Goal: Transaction & Acquisition: Purchase product/service

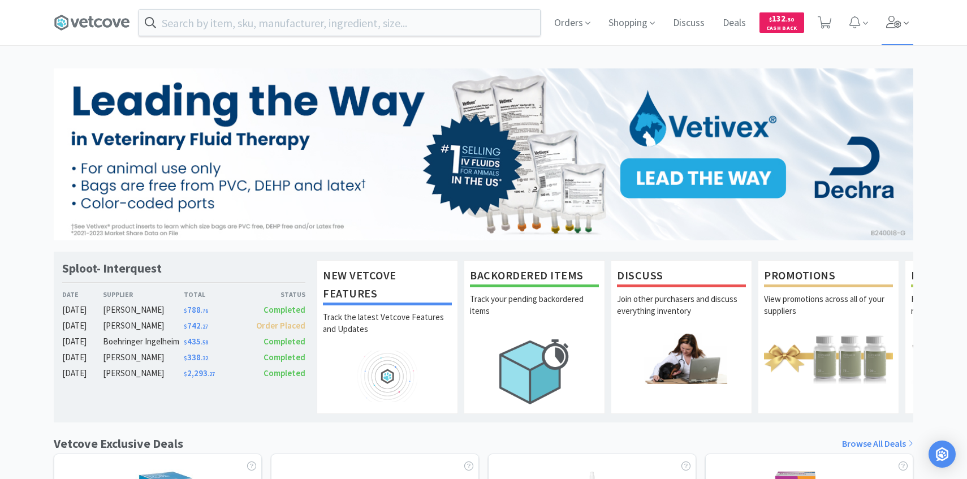
click at [894, 20] on icon at bounding box center [894, 22] width 16 height 12
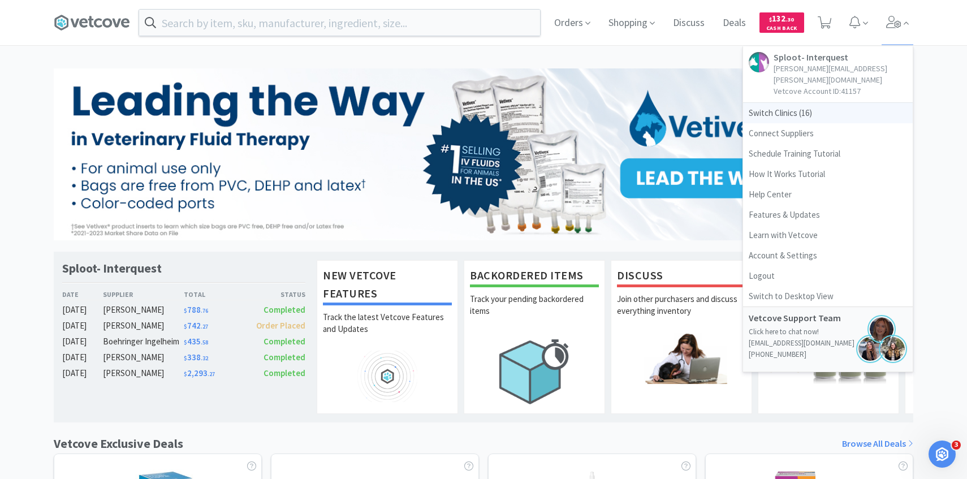
click at [840, 106] on span "Switch Clinics ( 16 )" at bounding box center [828, 113] width 170 height 20
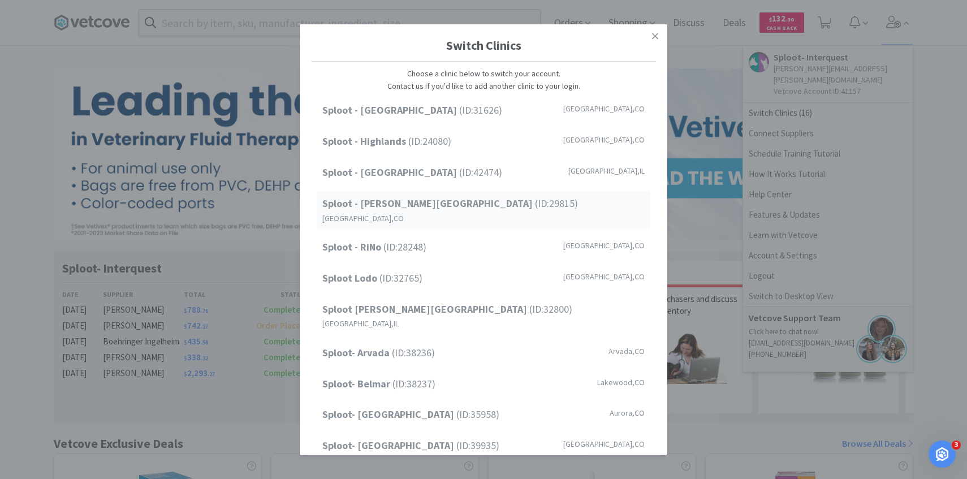
click at [524, 205] on div "Sploot - [PERSON_NAME][GEOGRAPHIC_DATA] (ID: 29815 ) [GEOGRAPHIC_DATA] , [GEOGR…" at bounding box center [484, 210] width 334 height 38
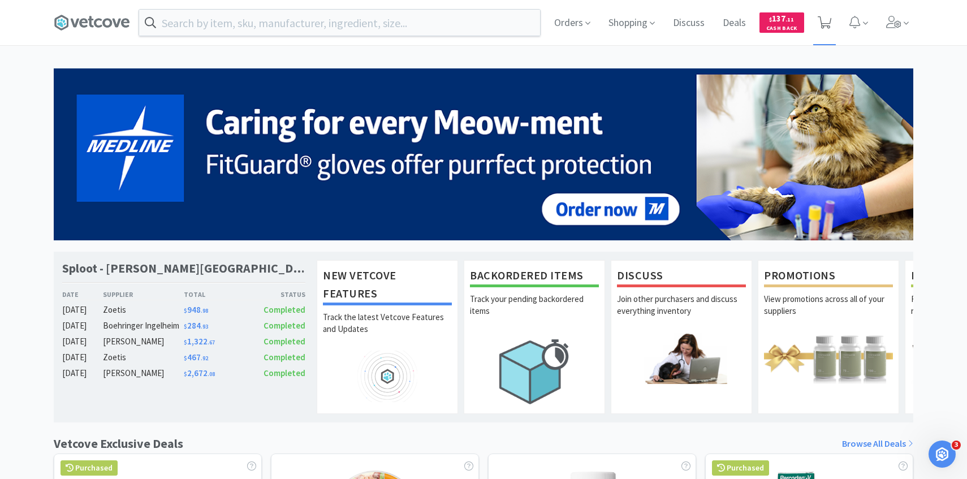
click at [832, 9] on span at bounding box center [824, 22] width 23 height 45
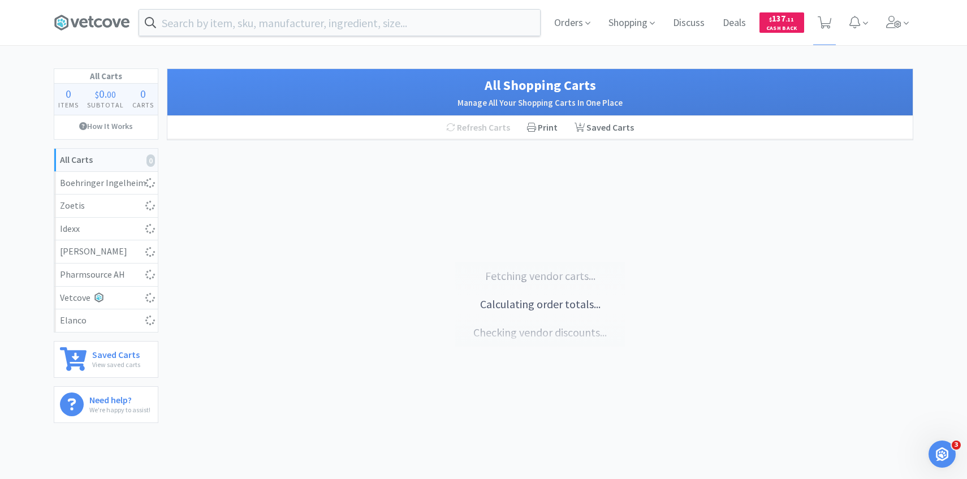
select select "1"
select select "2"
select select "1"
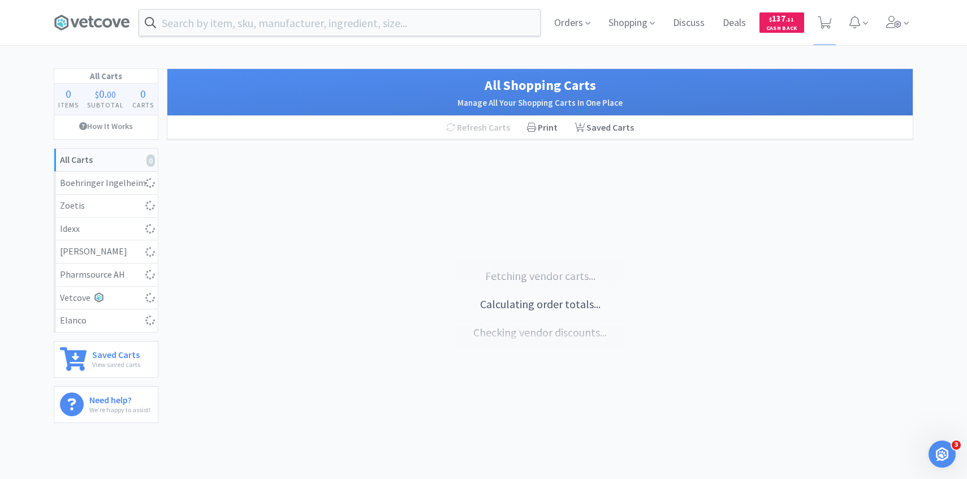
select select "2"
select select "1"
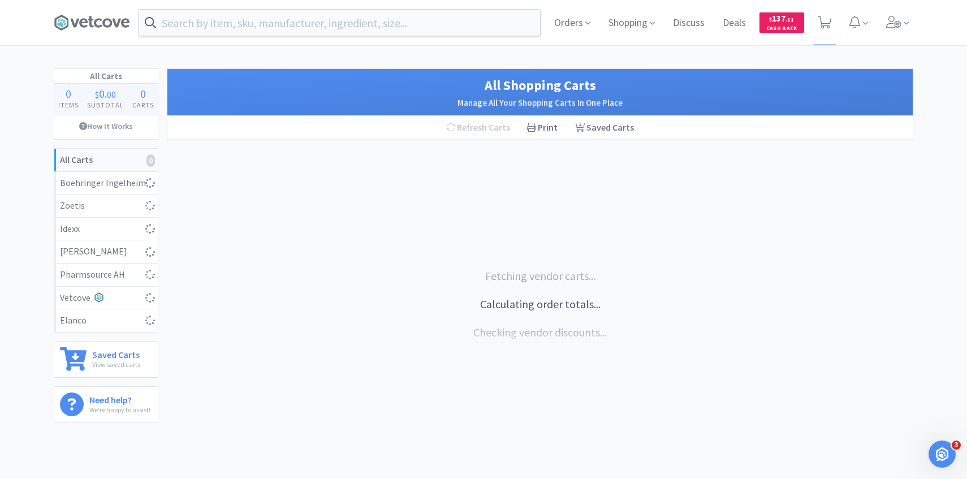
select select "3"
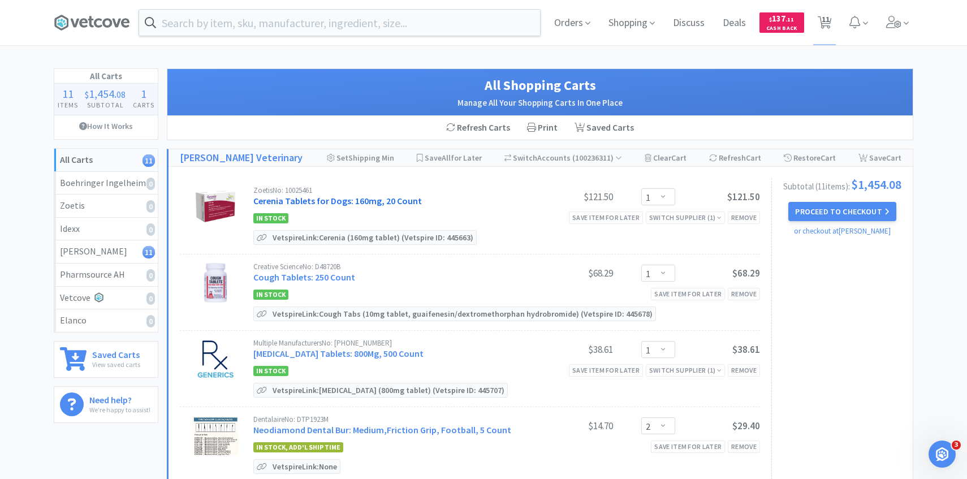
click at [330, 196] on link "Cerenia Tablets for Dogs: 160mg, 20 Count" at bounding box center [337, 200] width 168 height 11
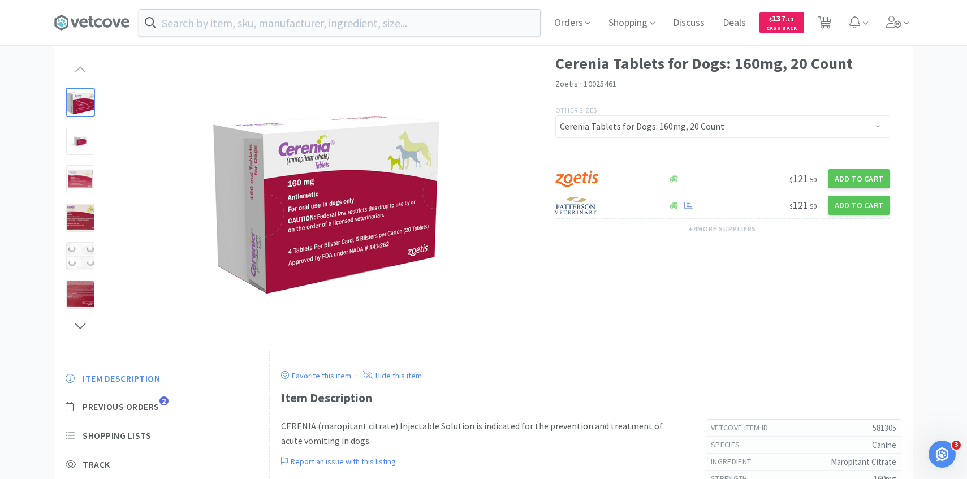
scroll to position [71, 0]
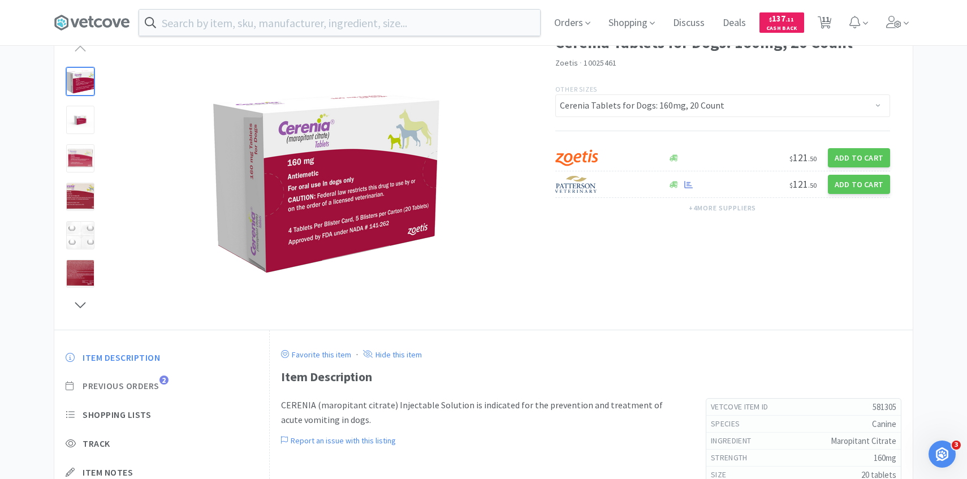
click at [161, 387] on span "Previous Orders 2" at bounding box center [162, 386] width 192 height 12
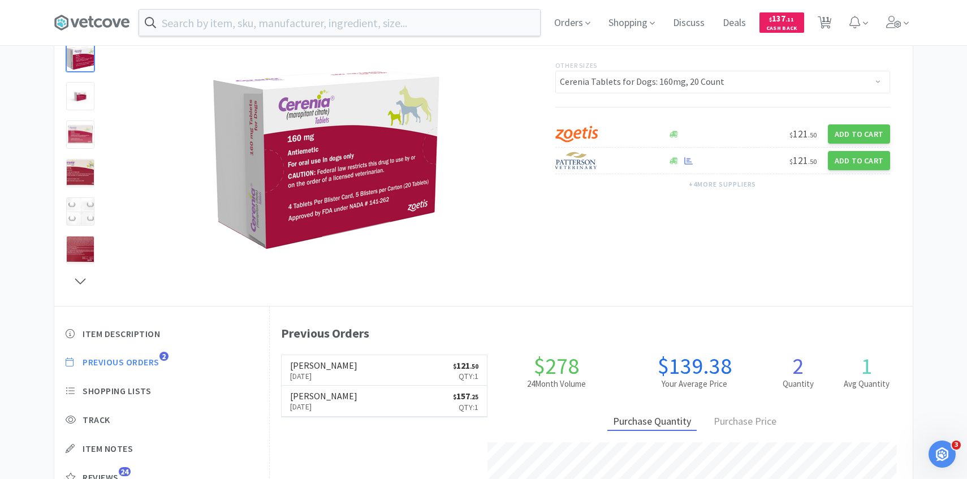
scroll to position [97, 0]
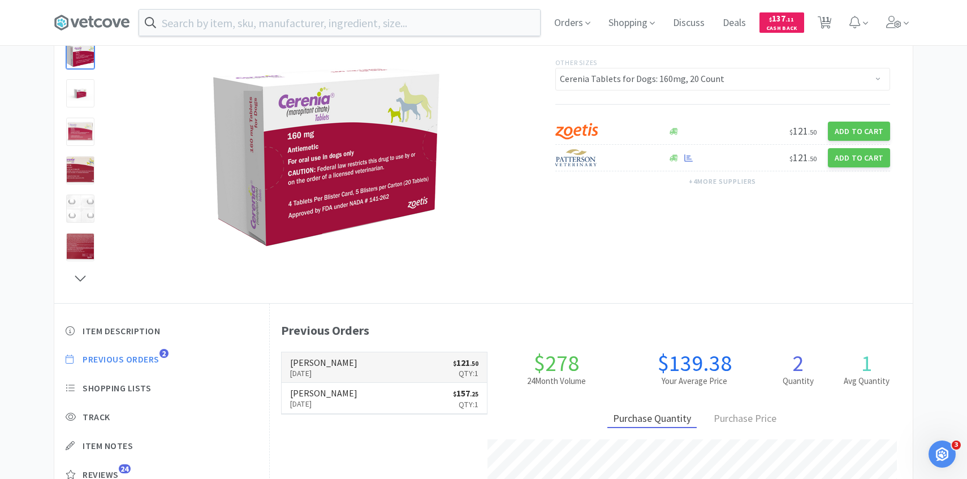
click at [425, 365] on link "Patterson Jun 30th, 2025 $ 121 . 50 Qty: 1" at bounding box center [385, 367] width 206 height 31
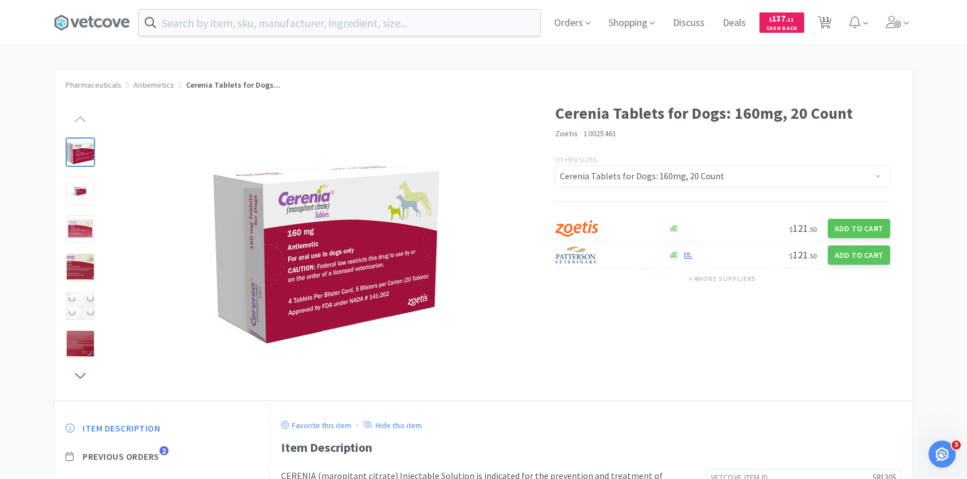
scroll to position [97, 0]
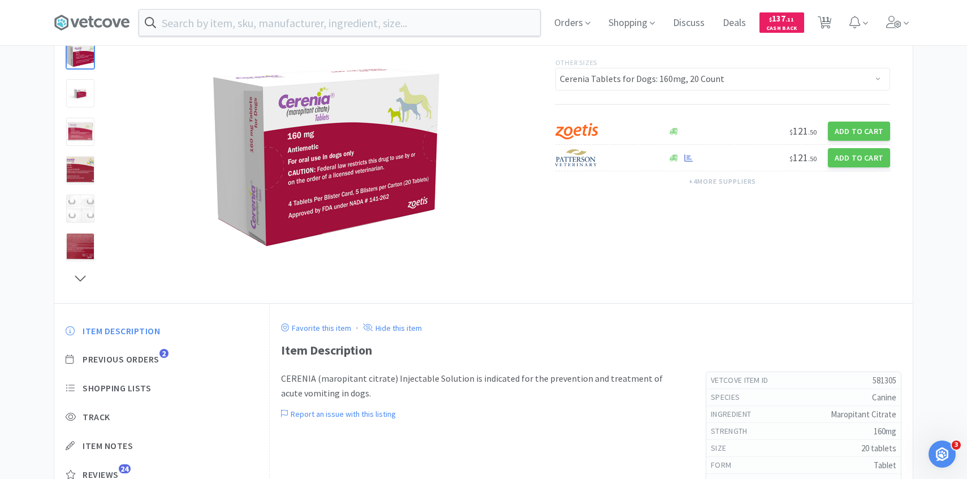
select select "1"
select select "2"
select select "1"
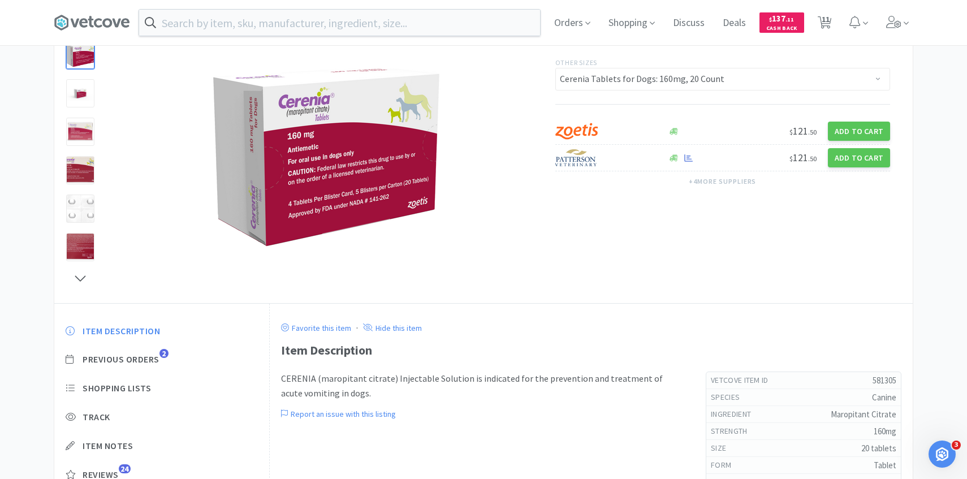
select select "2"
select select "1"
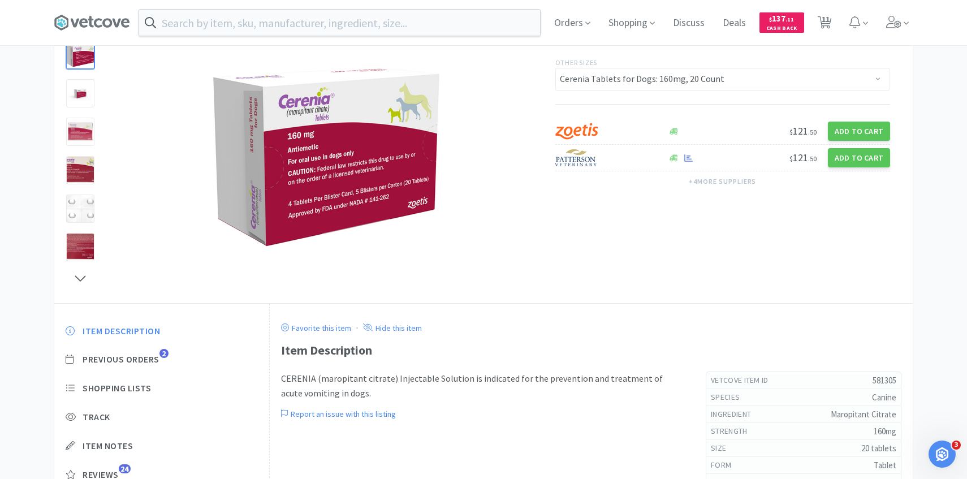
select select "3"
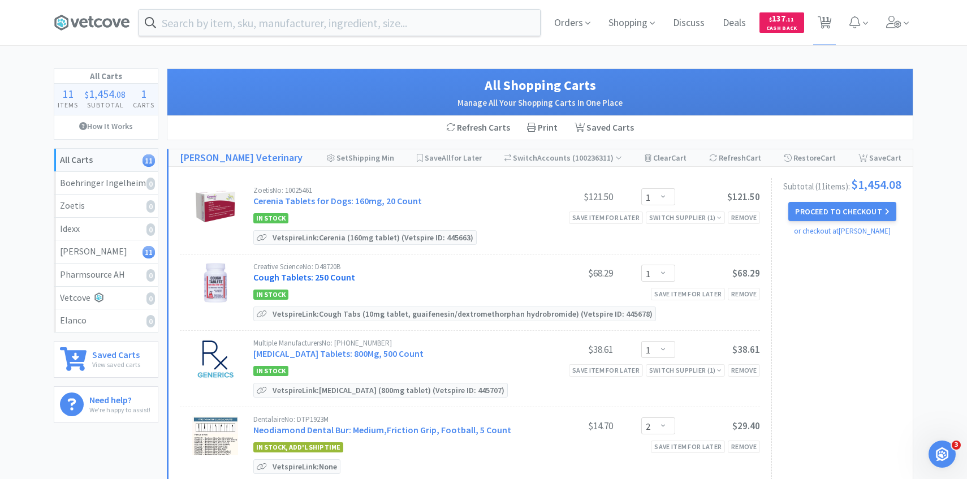
click at [338, 274] on link "Cough Tablets: 250 Count" at bounding box center [304, 276] width 102 height 11
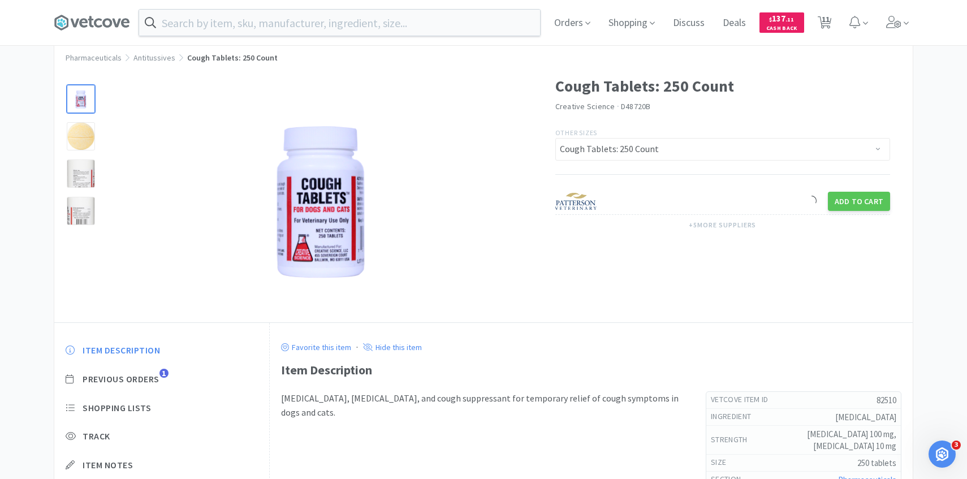
scroll to position [109, 0]
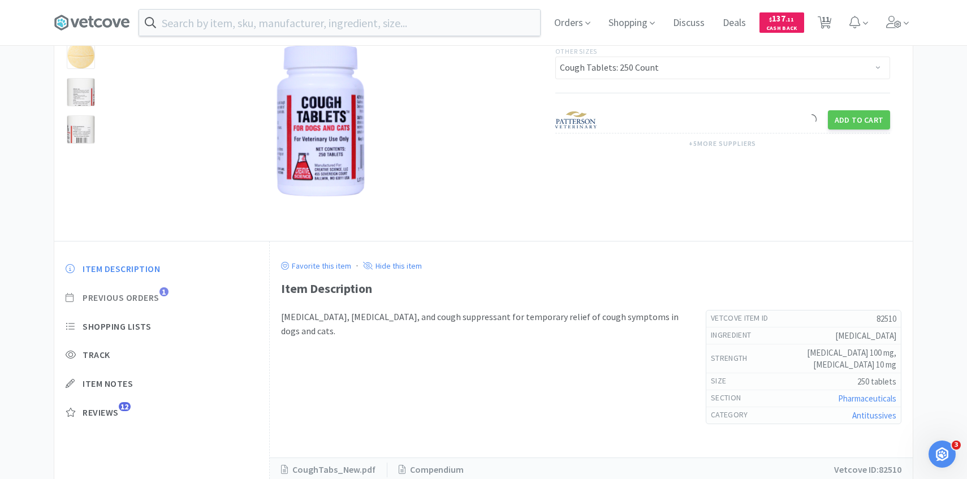
click at [146, 300] on span "Previous Orders" at bounding box center [121, 298] width 77 height 12
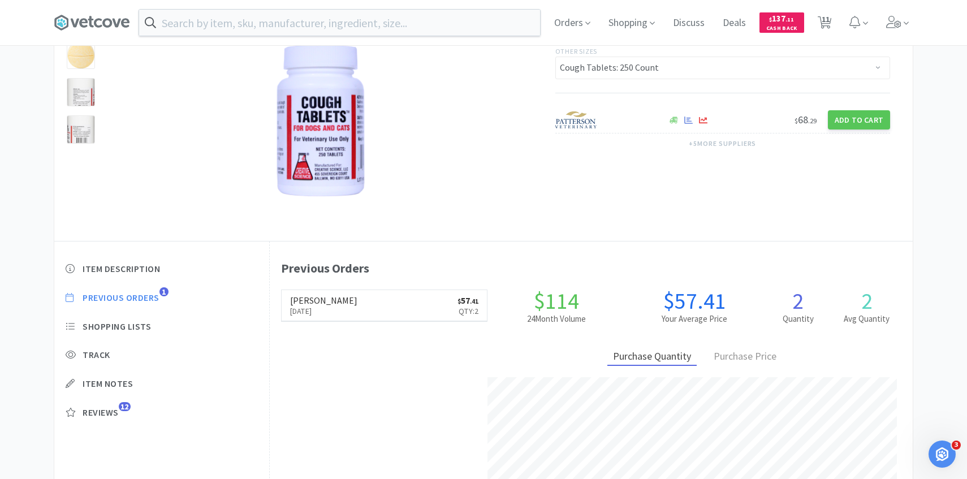
scroll to position [310, 643]
click at [824, 20] on span "11" at bounding box center [826, 19] width 8 height 45
select select "1"
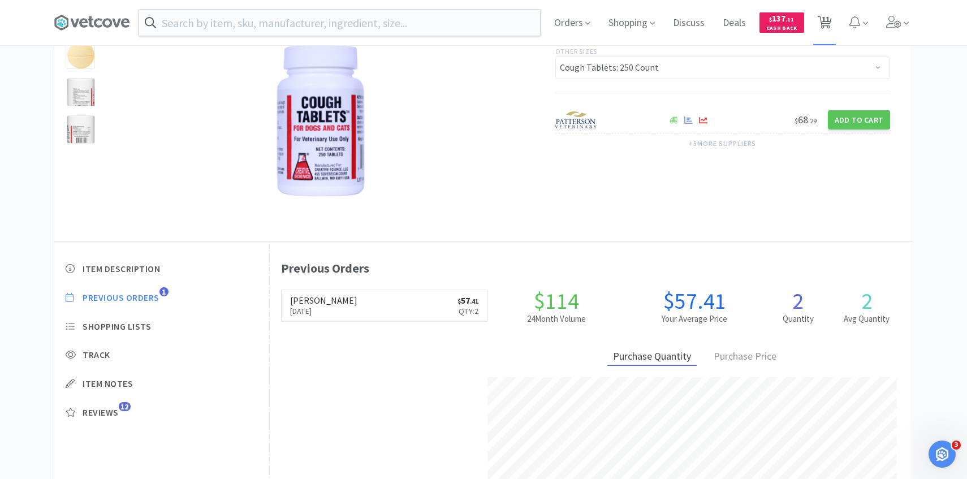
select select "2"
select select "1"
select select "2"
select select "1"
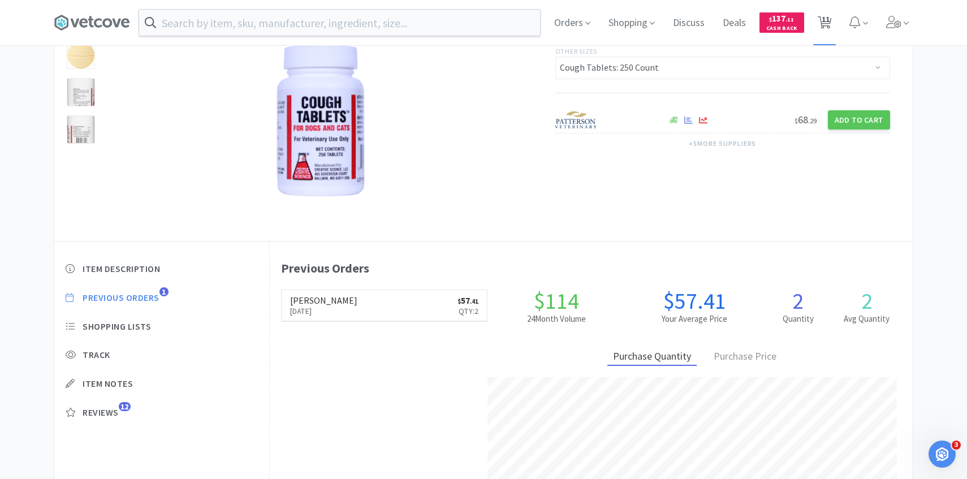
select select "1"
select select "3"
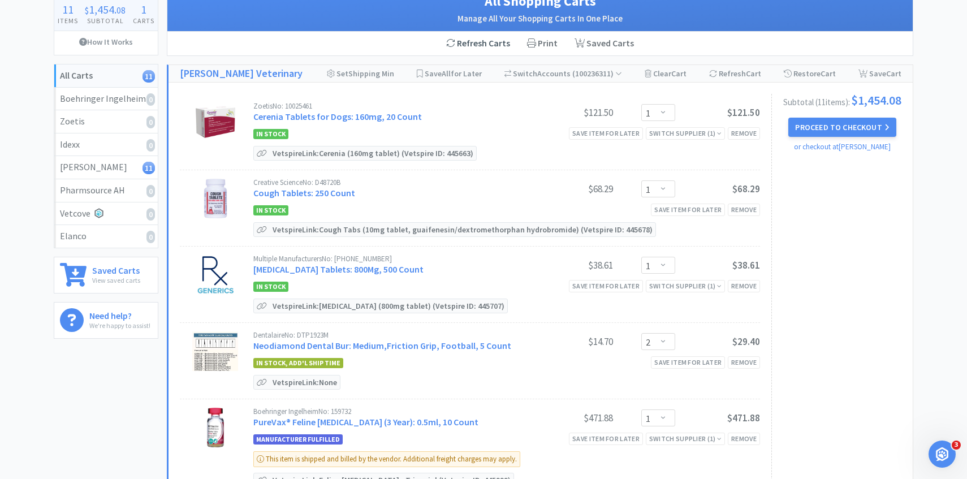
scroll to position [100, 0]
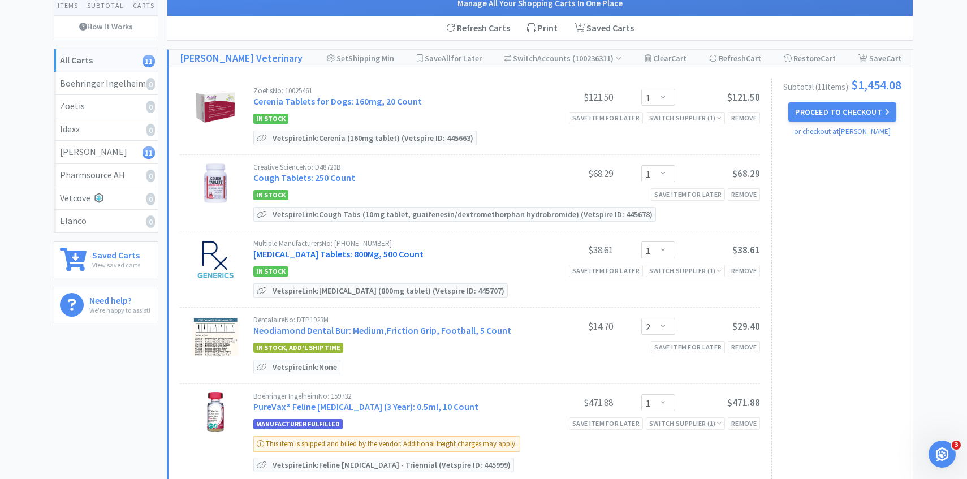
click at [363, 252] on link "Gabapentin Tablets: 800Mg, 500 Count" at bounding box center [338, 253] width 170 height 11
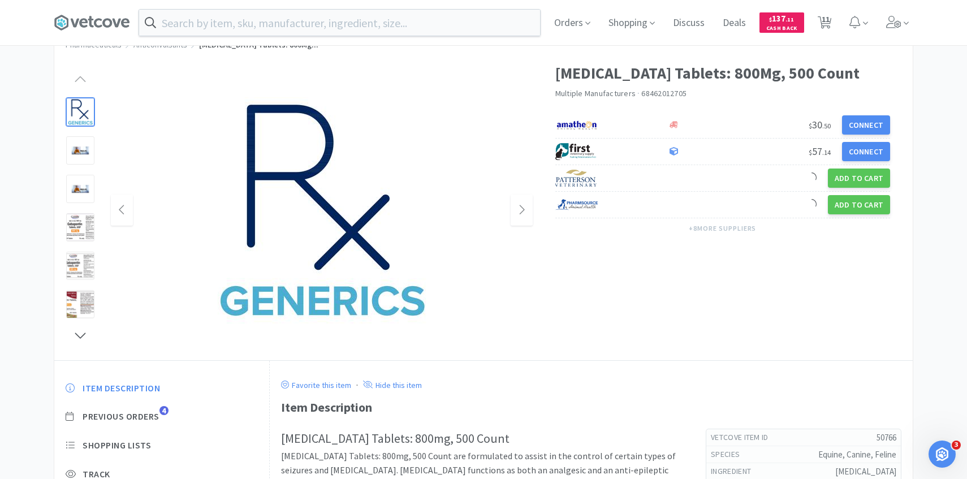
scroll to position [80, 0]
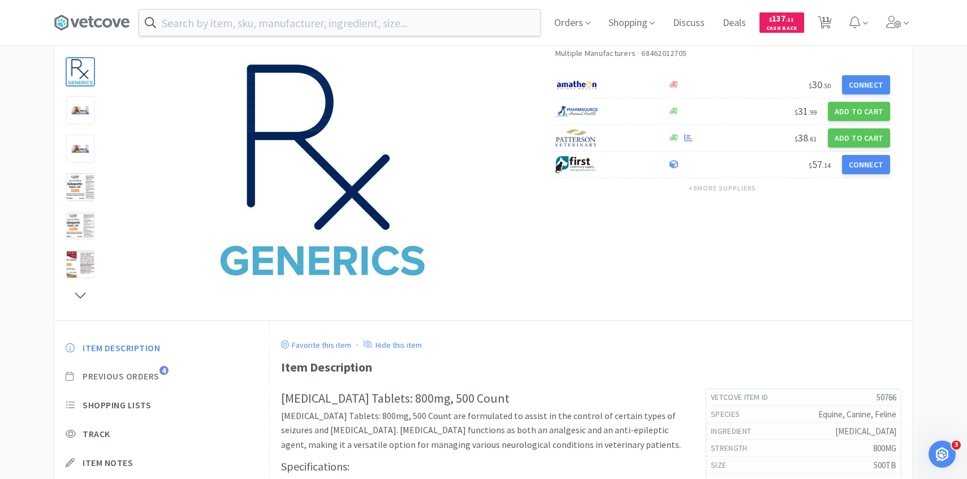
click at [150, 375] on span "Previous Orders" at bounding box center [121, 376] width 77 height 12
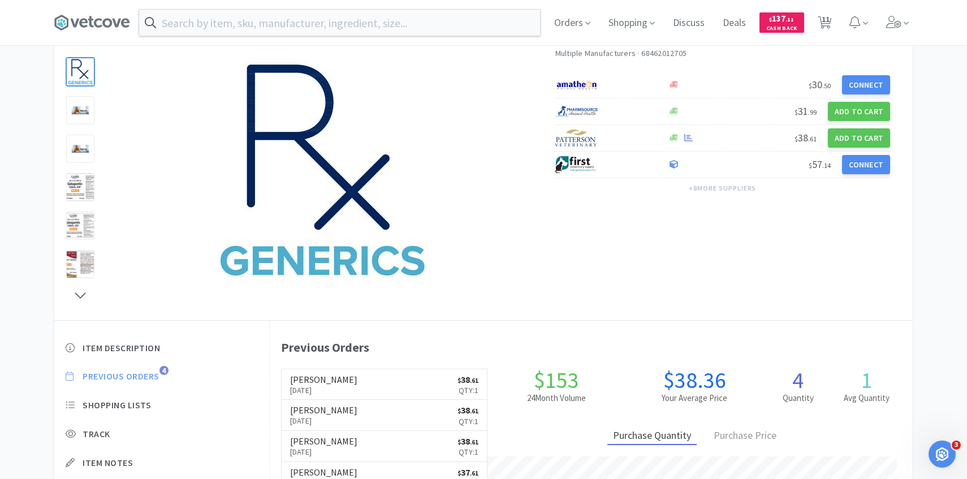
scroll to position [310, 643]
select select "1"
select select "2"
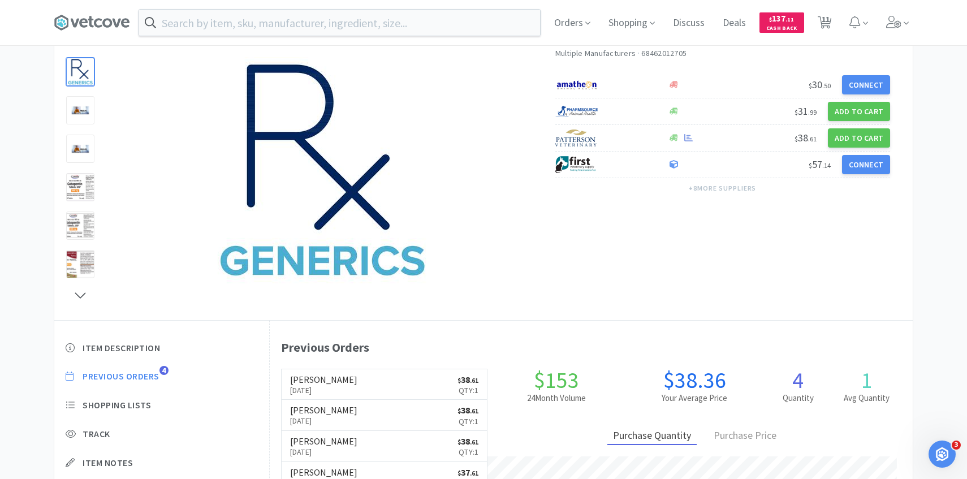
select select "1"
select select "2"
select select "1"
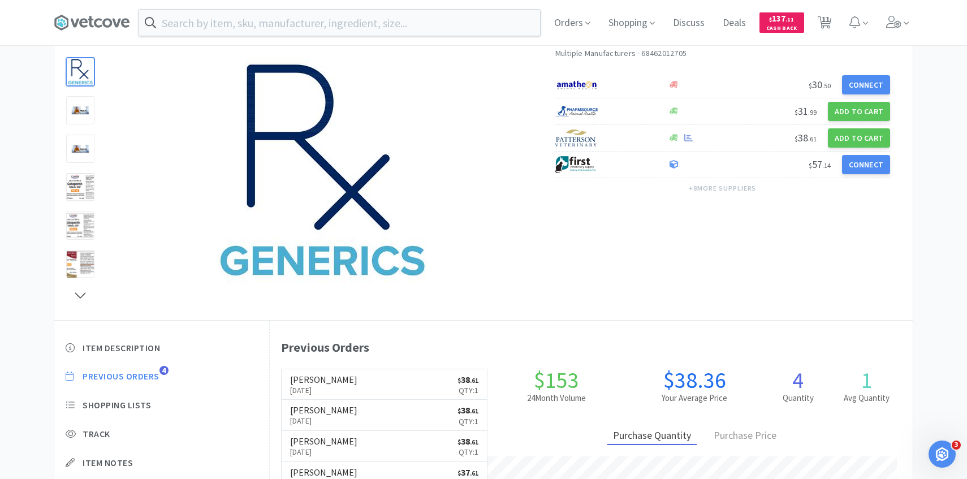
select select "1"
select select "3"
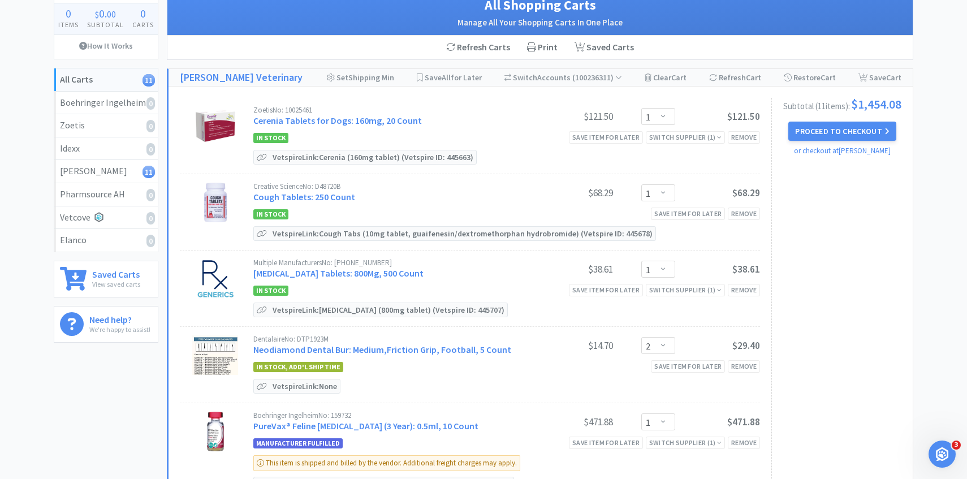
scroll to position [100, 0]
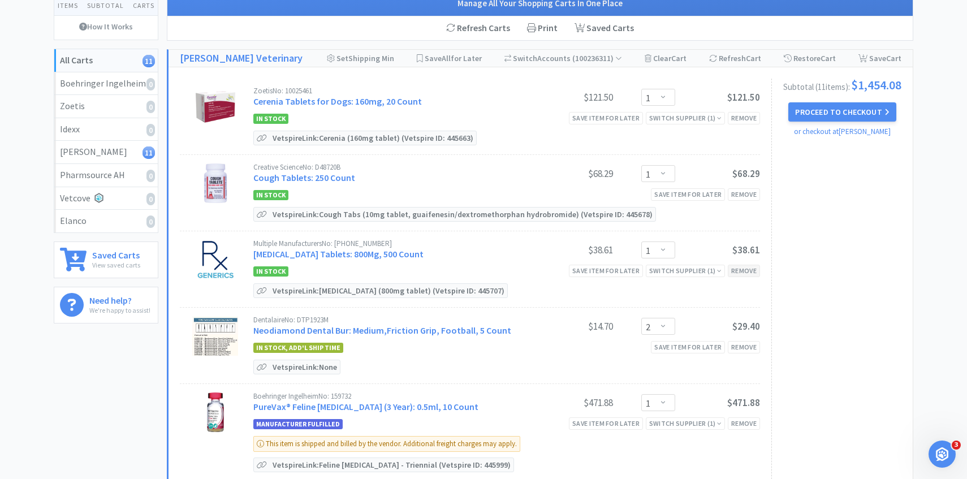
click at [745, 269] on div "Remove" at bounding box center [744, 271] width 32 height 12
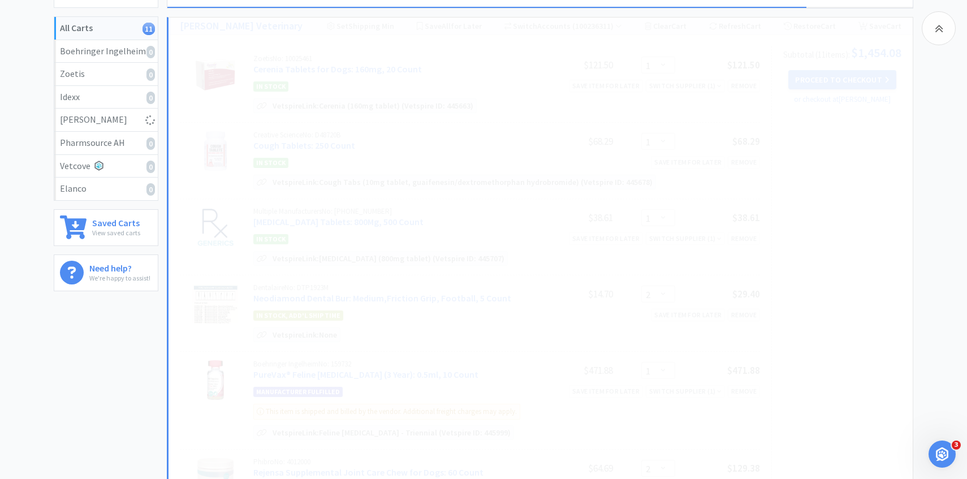
scroll to position [132, 0]
select select "2"
select select "1"
select select "2"
select select "1"
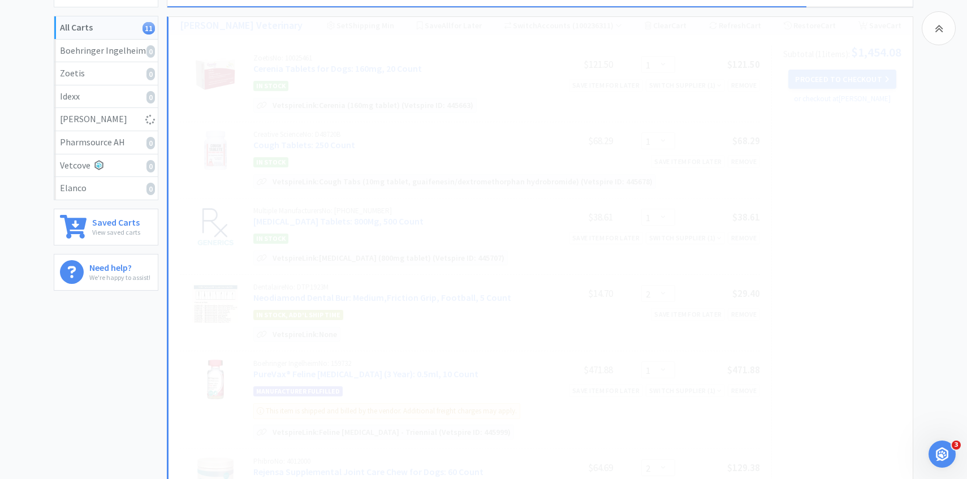
select select "3"
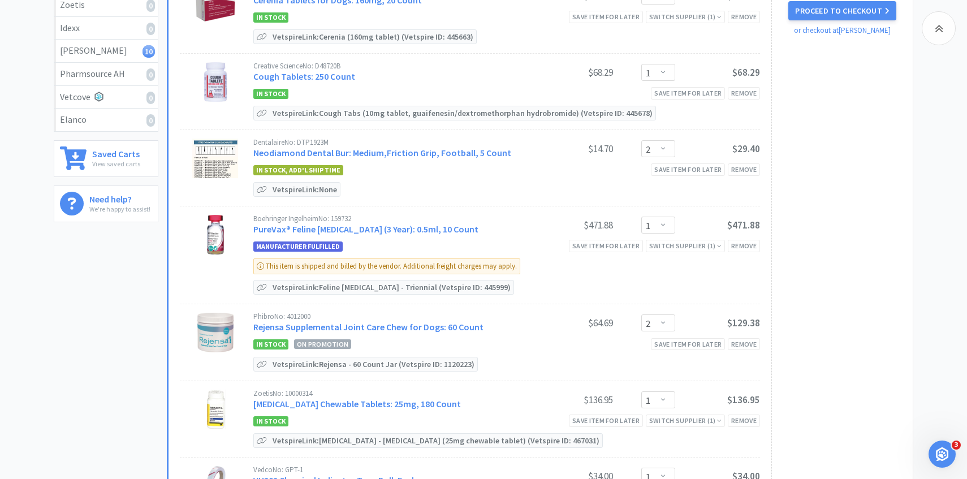
scroll to position [203, 0]
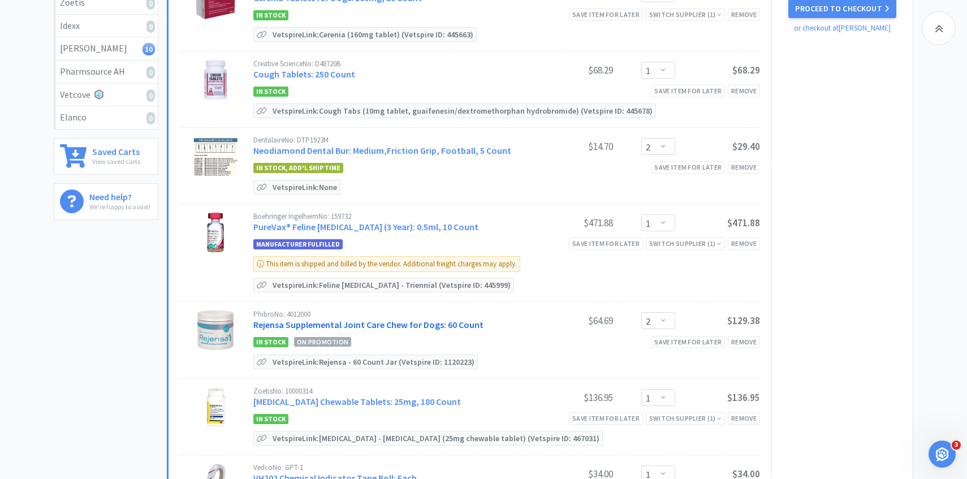
click at [385, 323] on link "Rejensa Supplemental Joint Care Chew for Dogs: 60 Count" at bounding box center [368, 324] width 230 height 11
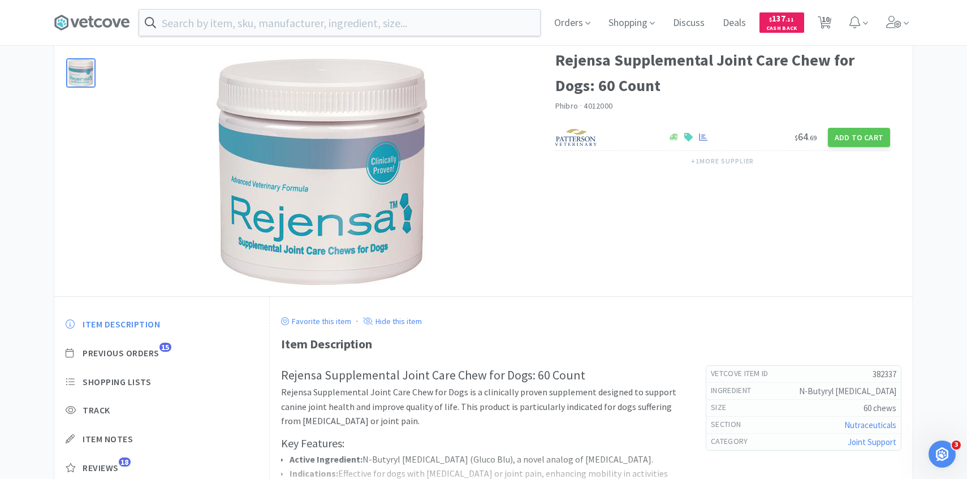
scroll to position [54, 0]
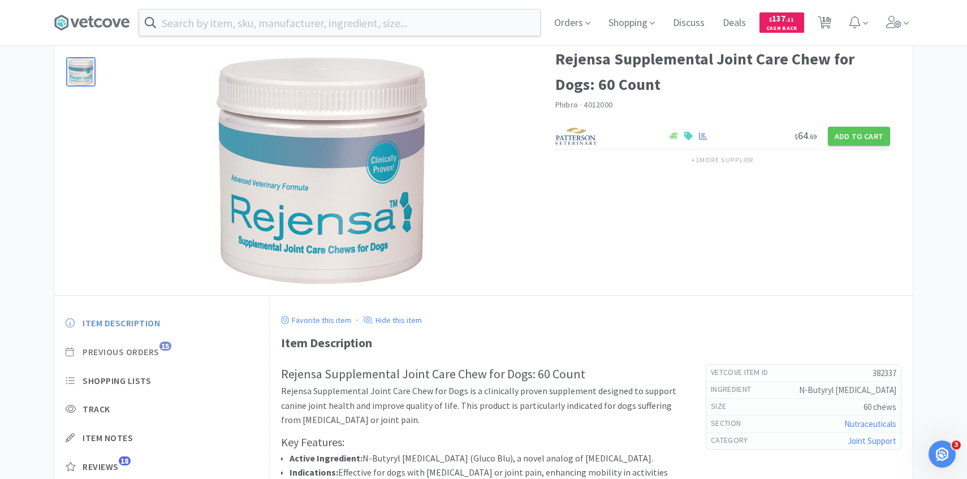
click at [153, 347] on span "Previous Orders" at bounding box center [121, 352] width 77 height 12
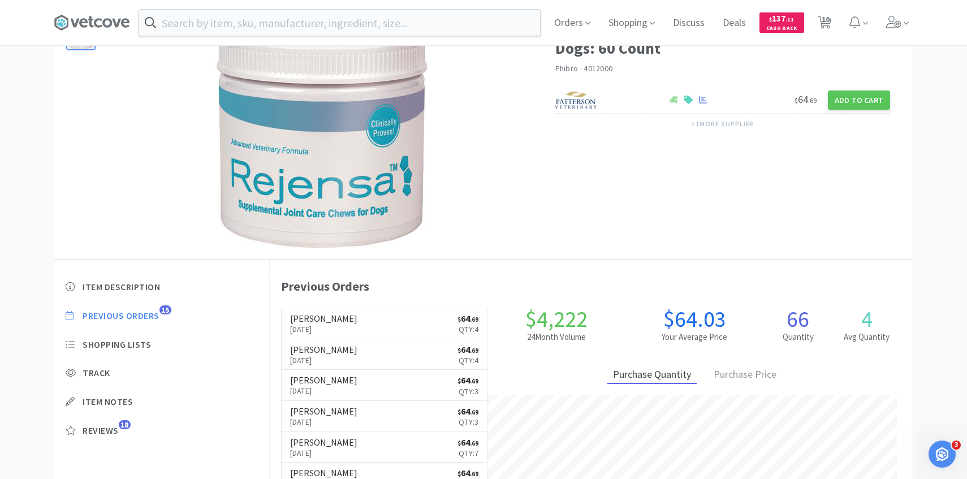
scroll to position [92, 0]
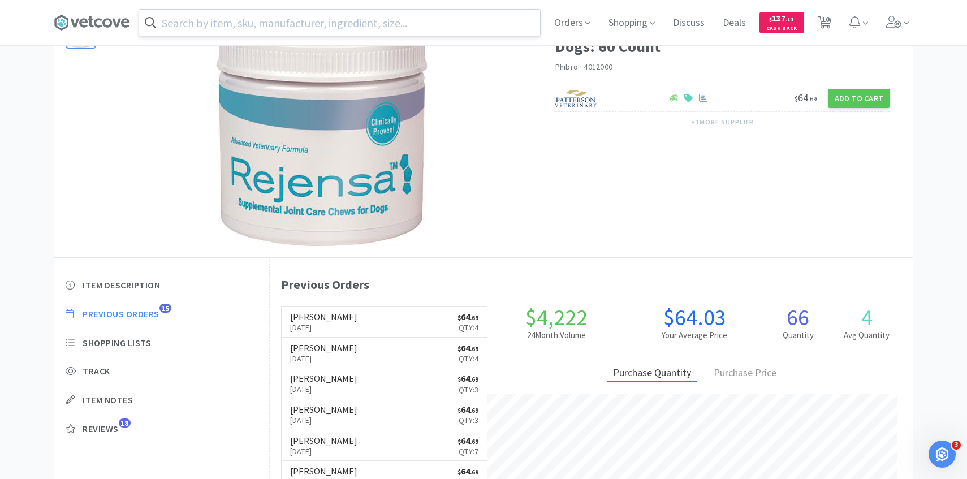
scroll to position [203, 0]
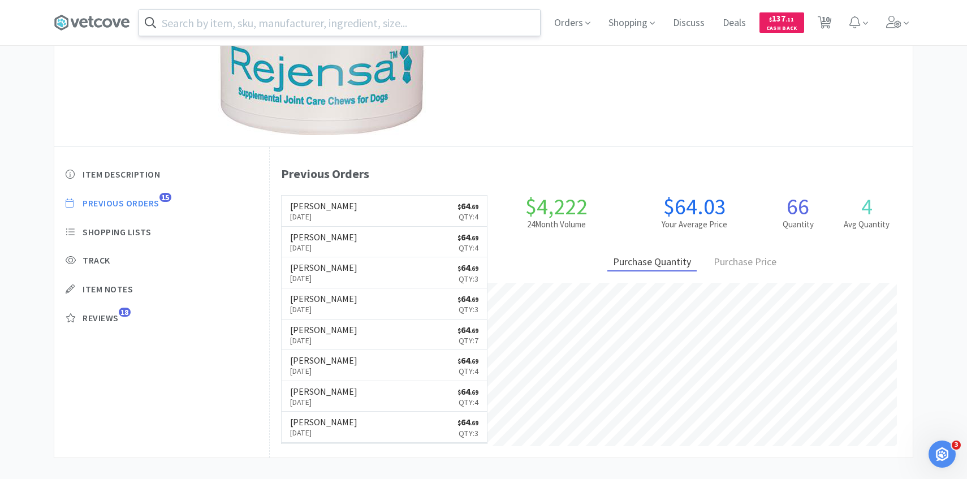
select select "1"
select select "2"
select select "1"
select select "2"
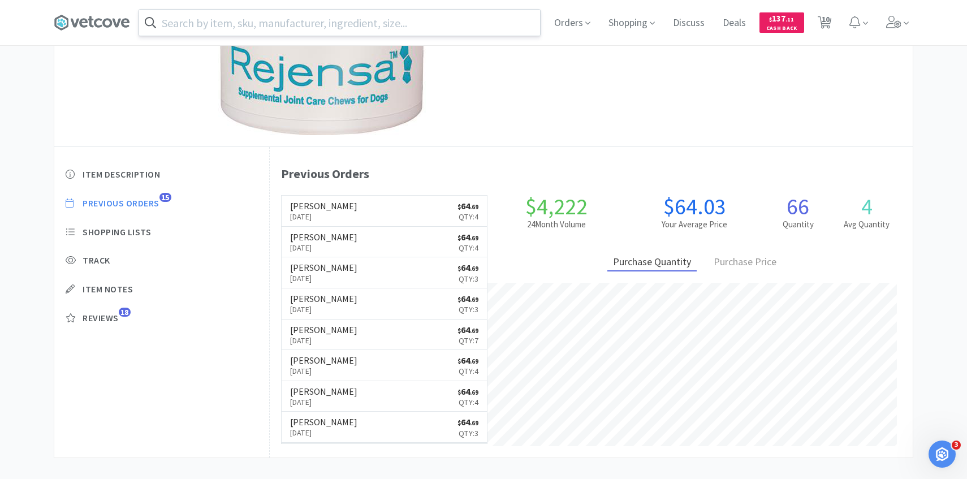
select select "1"
select select "3"
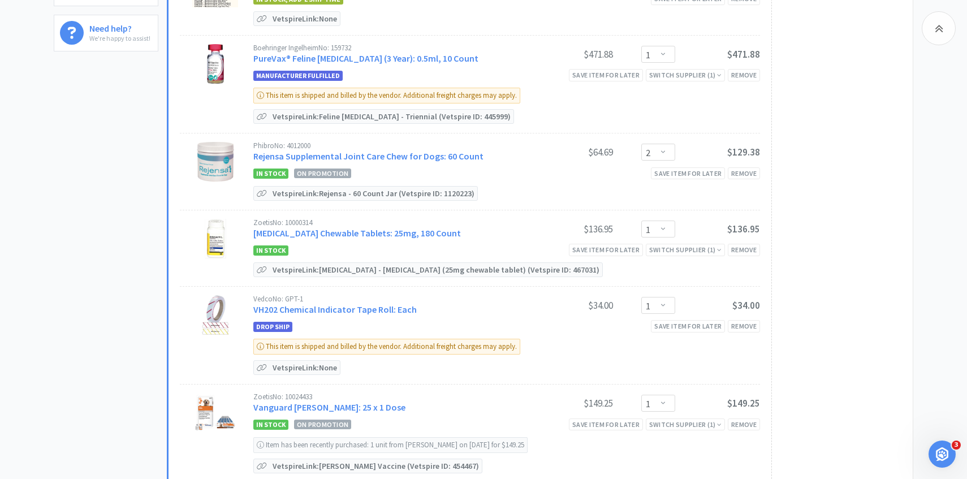
scroll to position [372, 0]
click at [741, 245] on div "Remove" at bounding box center [744, 249] width 32 height 12
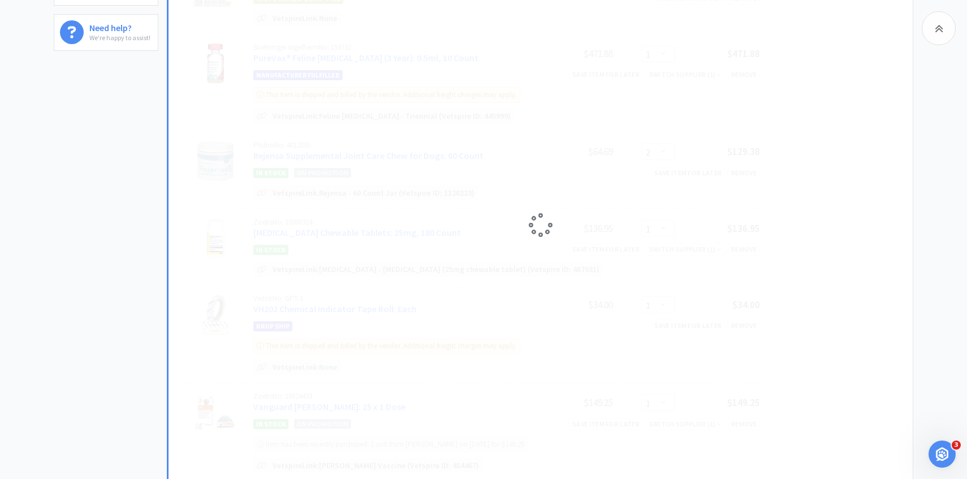
select select "3"
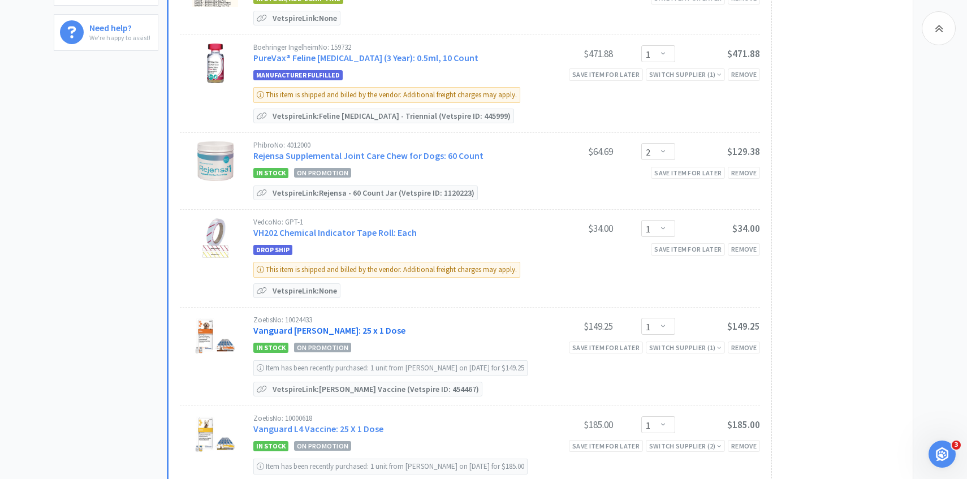
click at [346, 327] on link "Vanguard DAPP: 25 x 1 Dose" at bounding box center [329, 330] width 152 height 11
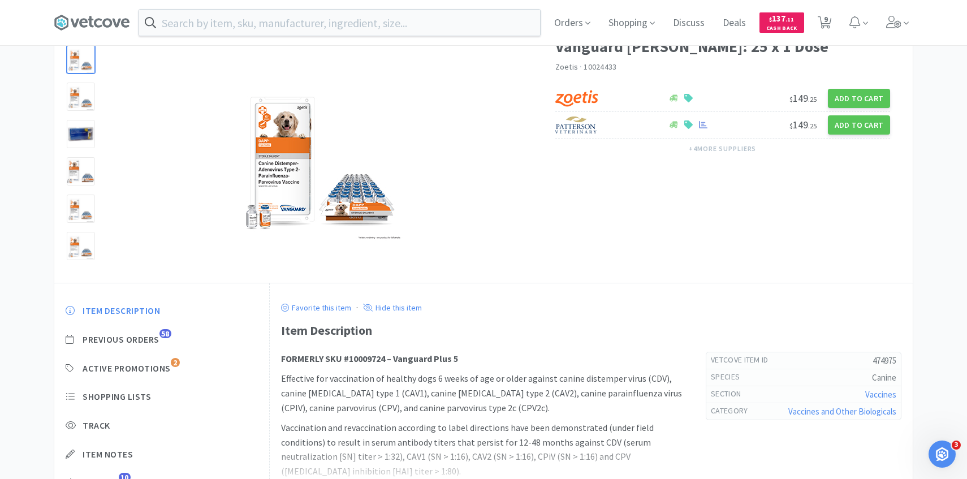
scroll to position [100, 0]
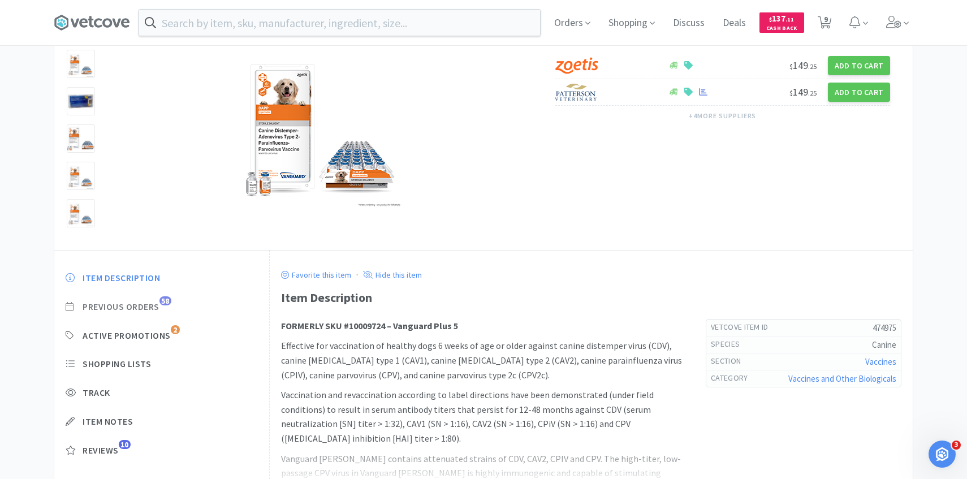
click at [150, 308] on span "Previous Orders" at bounding box center [121, 307] width 77 height 12
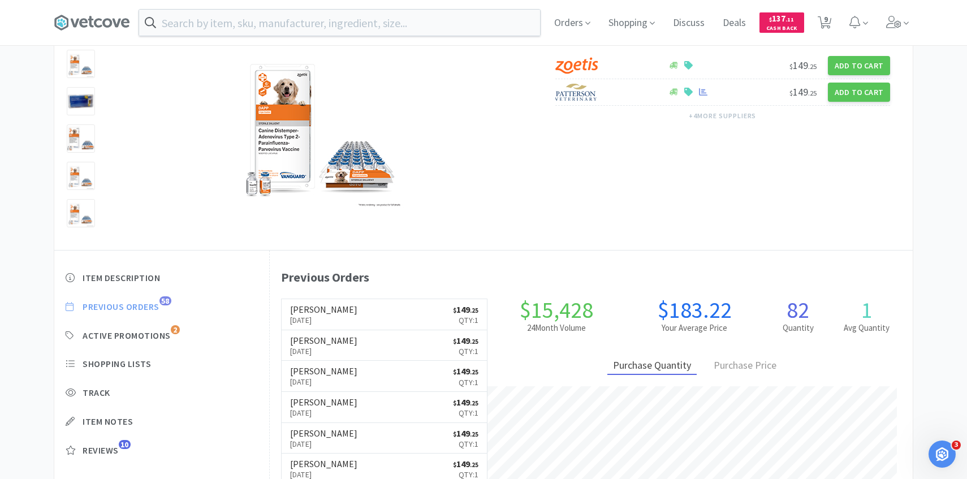
scroll to position [310, 643]
click at [345, 315] on link "Patterson Aug 15th, 2025 $ 149 . 25 Qty: 1" at bounding box center [385, 314] width 206 height 31
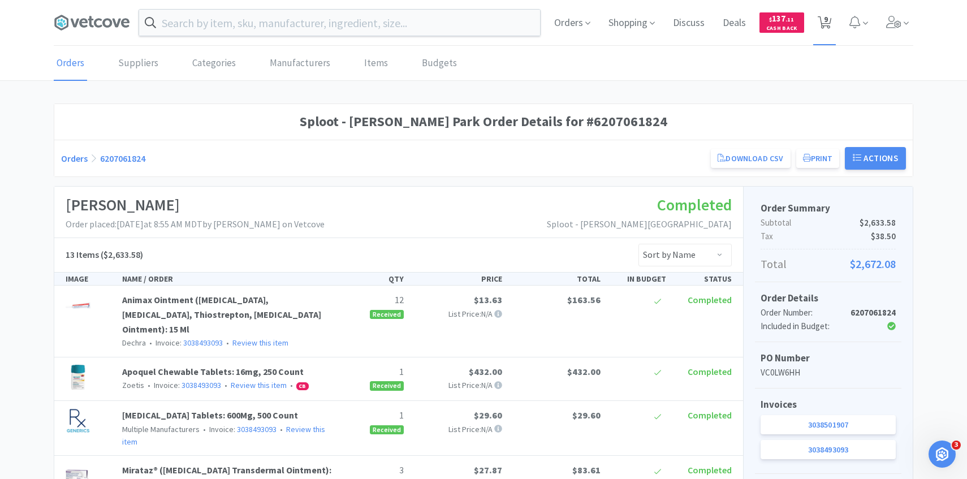
click at [827, 32] on span "9" at bounding box center [826, 19] width 4 height 45
select select "1"
select select "2"
select select "1"
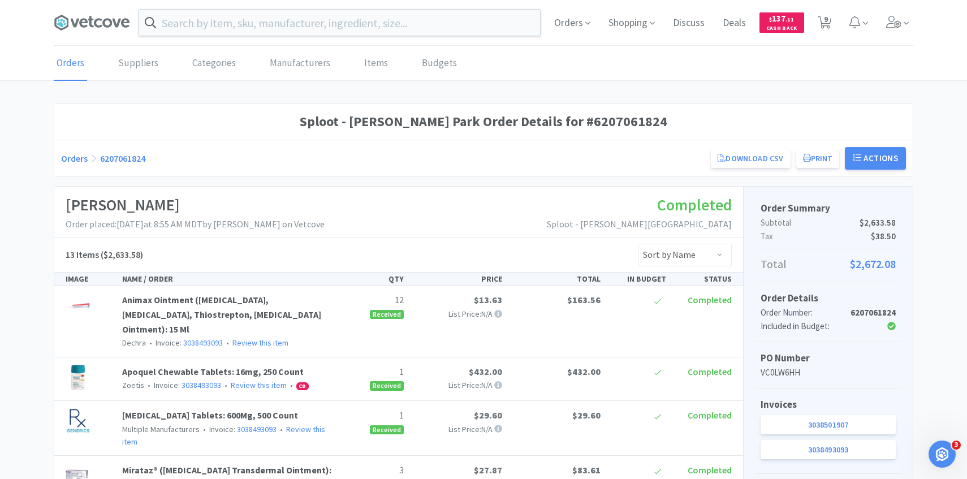
select select "2"
select select "1"
select select "3"
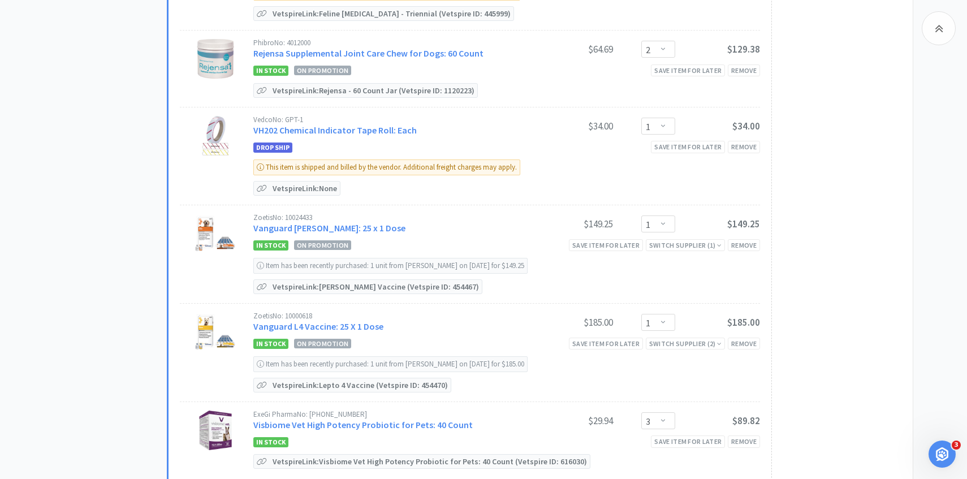
scroll to position [479, 0]
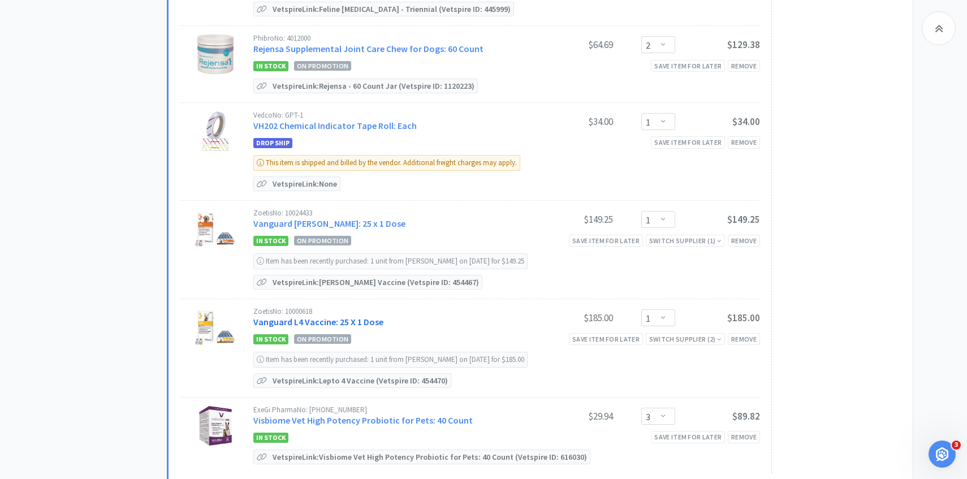
click at [340, 316] on link "Vanguard L4 Vaccine: 25 X 1 Dose" at bounding box center [318, 321] width 130 height 11
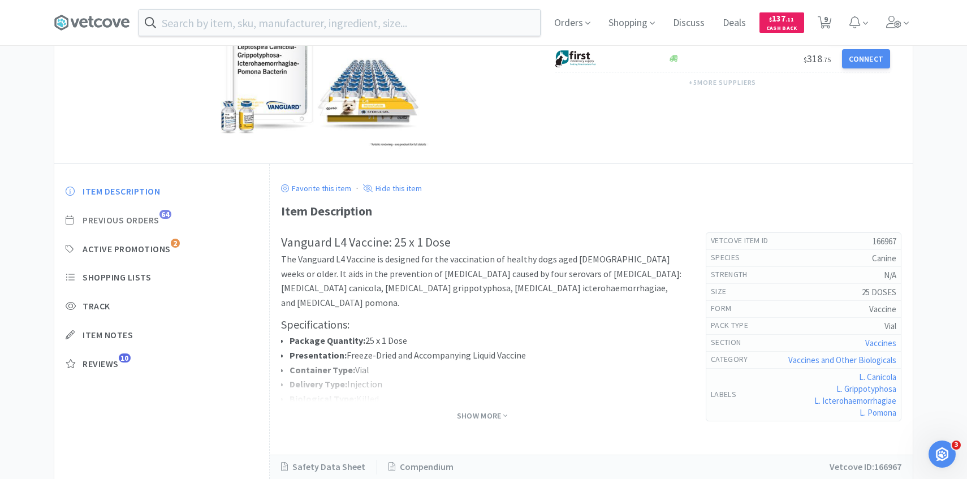
click at [161, 221] on span "Previous Orders 64" at bounding box center [162, 220] width 192 height 12
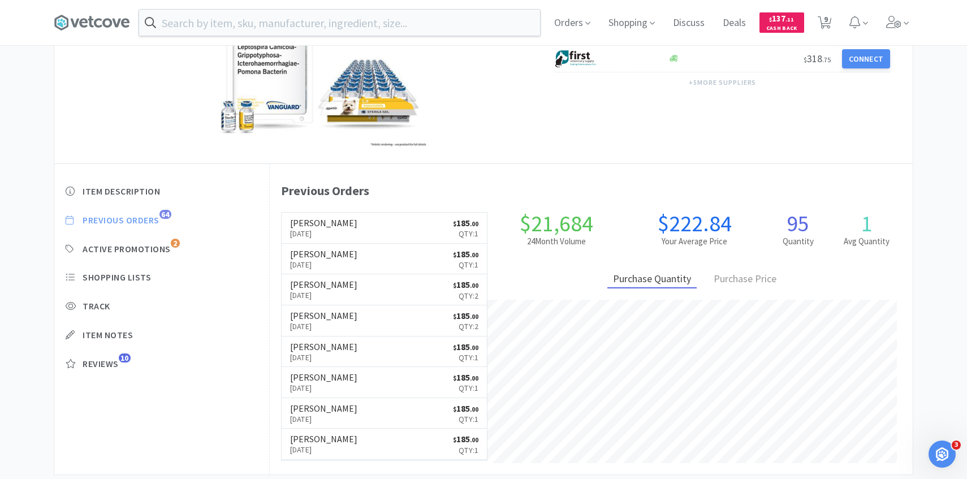
scroll to position [310, 643]
select select "1"
select select "2"
select select "1"
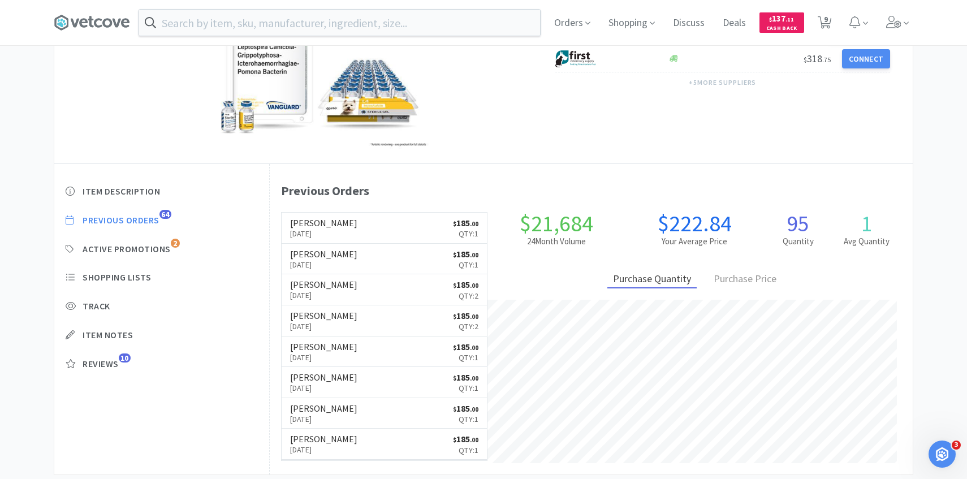
select select "2"
select select "1"
select select "3"
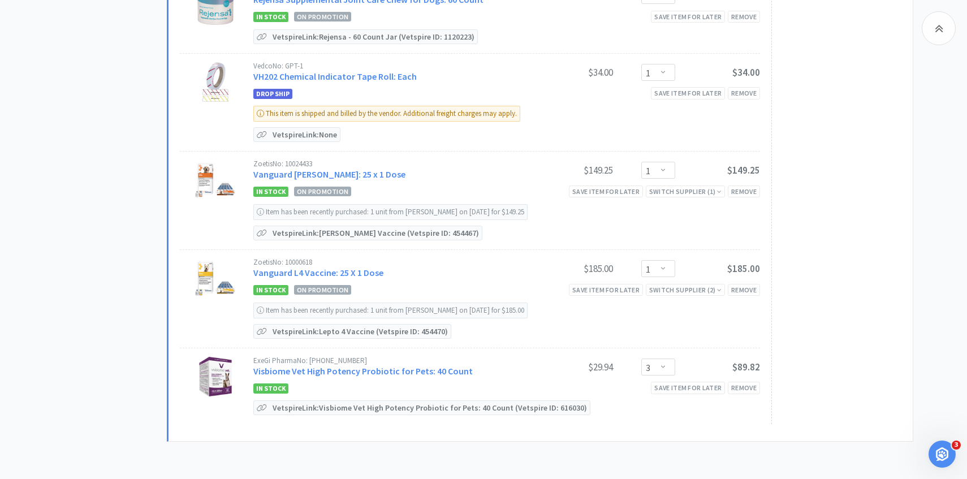
scroll to position [529, 0]
click at [657, 260] on select "Enter Quantity 1 2 3 4 5 6 7 8 9 10 11 12 13 14 15 16 17 18 19 20 Enter Quantity" at bounding box center [658, 268] width 34 height 17
click at [641, 260] on select "Enter Quantity 1 2 3 4 5 6 7 8 9 10 11 12 13 14 15 16 17 18 19 20 Enter Quantity" at bounding box center [658, 268] width 34 height 17
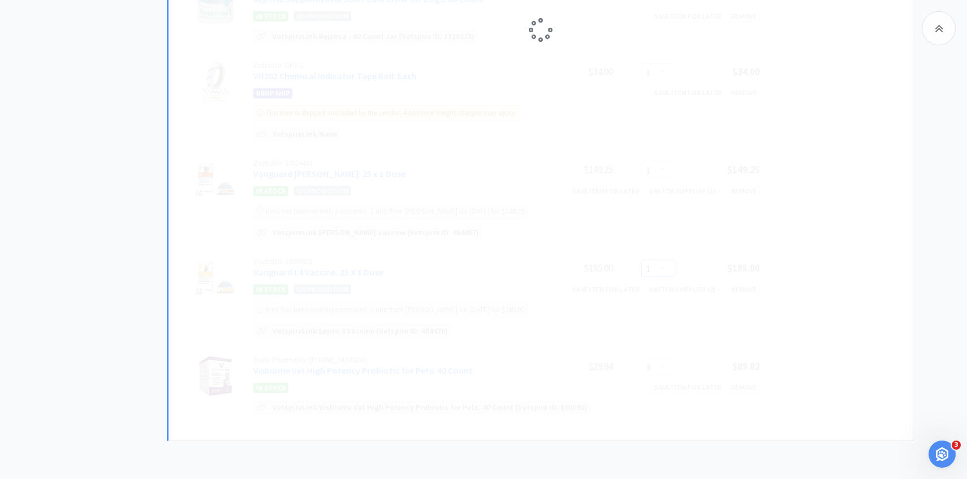
select select "2"
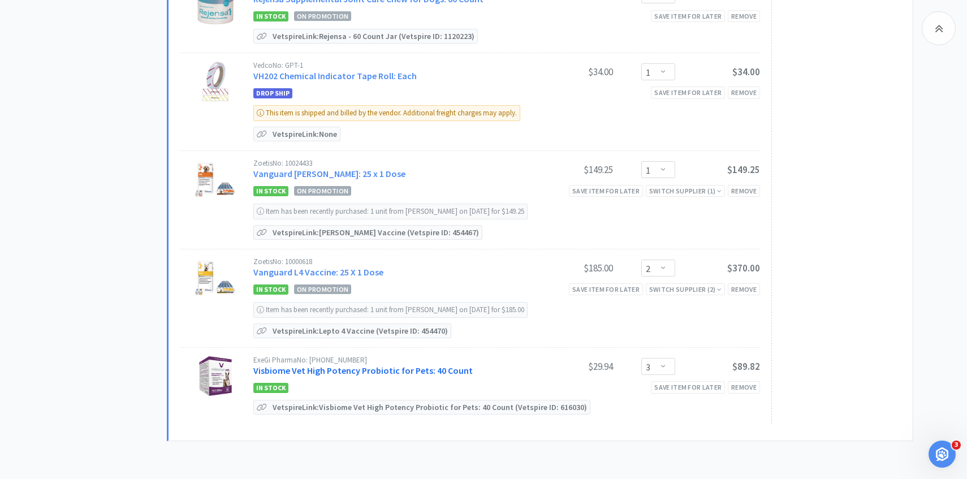
click at [407, 370] on link "Visbiome Vet High Potency Probiotic for Pets: 40 Count" at bounding box center [362, 370] width 219 height 11
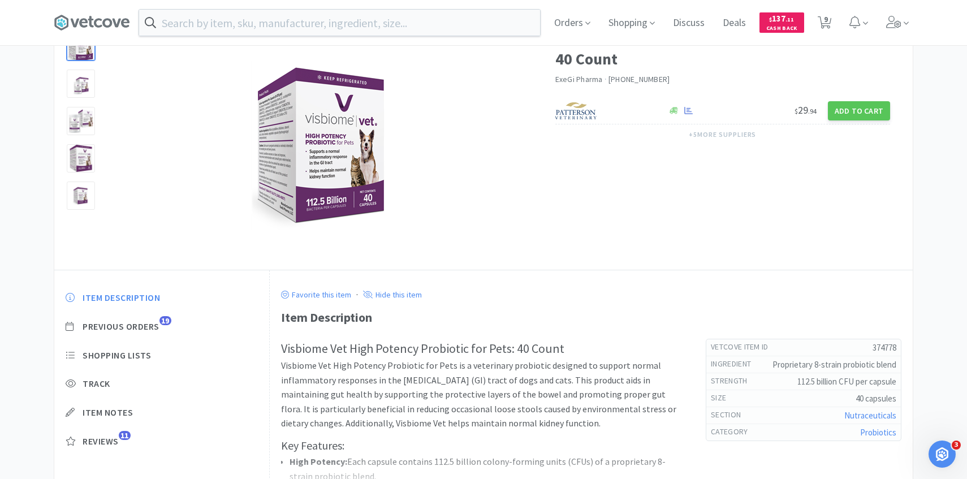
scroll to position [87, 0]
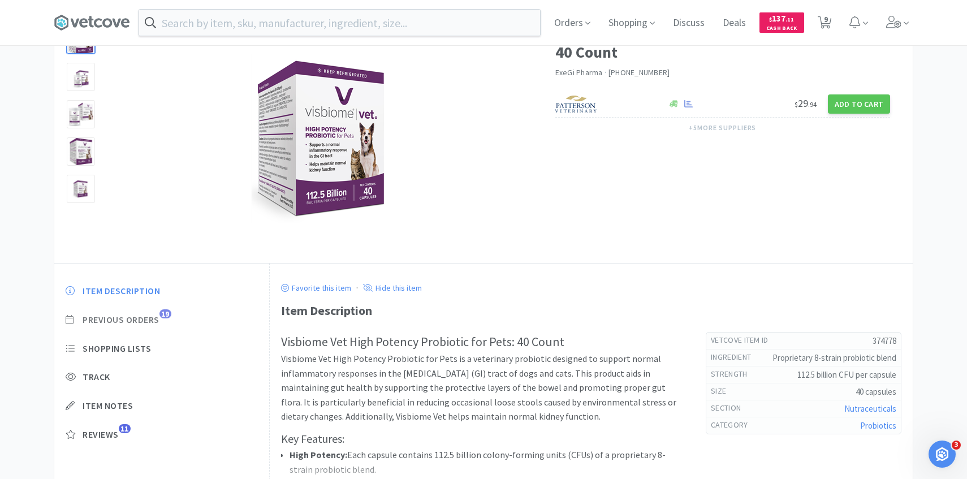
click at [155, 314] on span "Previous Orders" at bounding box center [121, 320] width 77 height 12
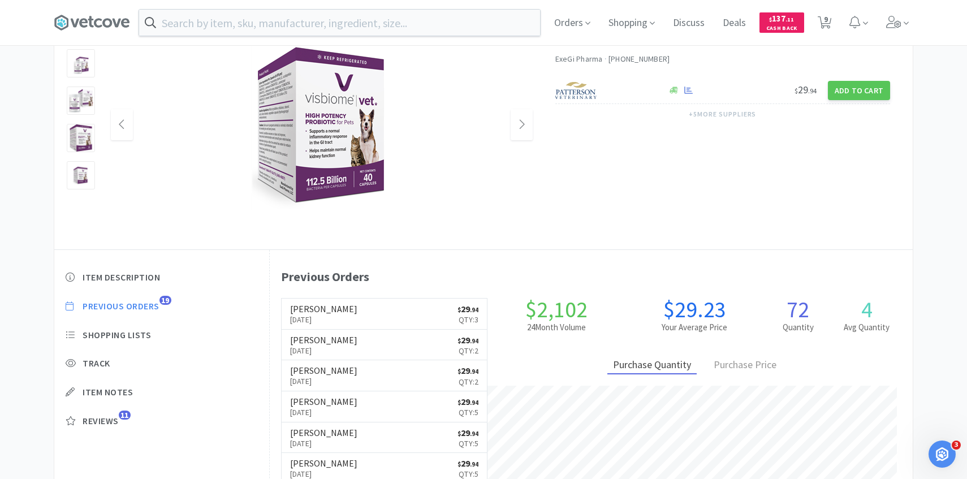
scroll to position [103, 0]
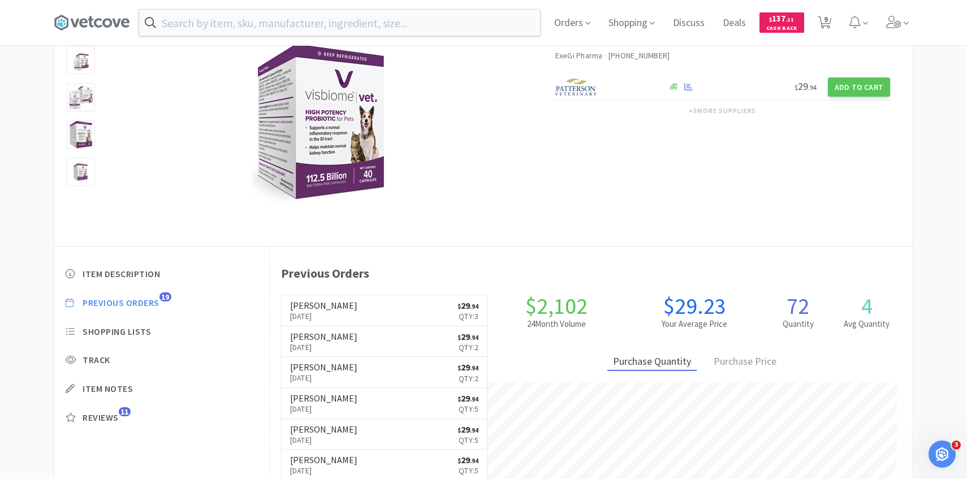
scroll to position [529, 0]
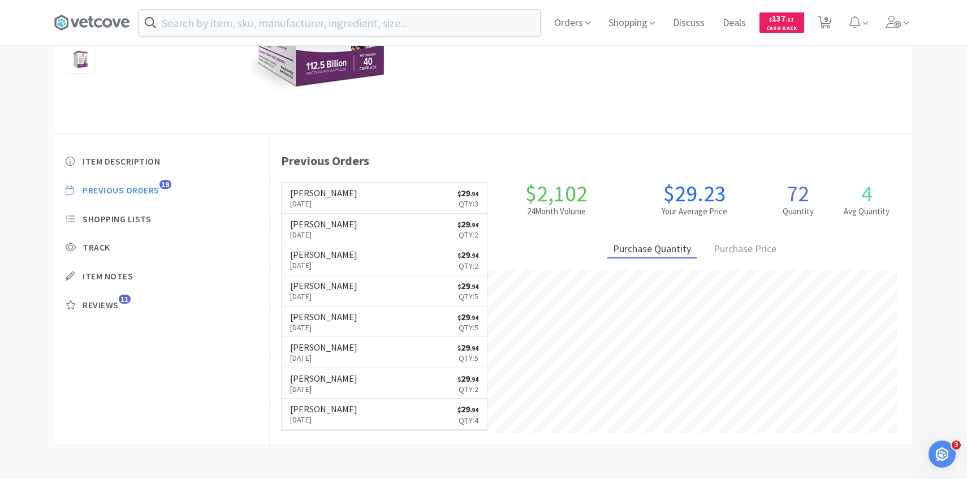
select select "1"
select select "2"
select select "1"
select select "2"
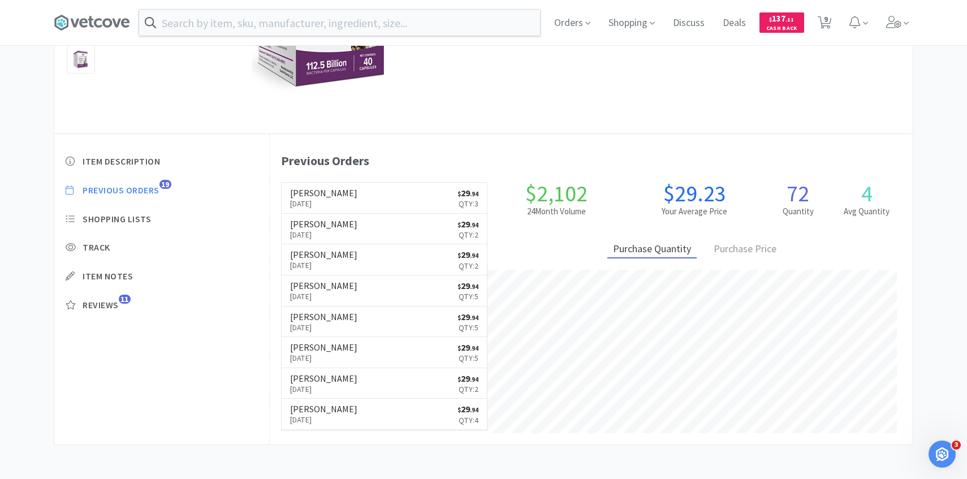
select select "1"
select select "2"
select select "3"
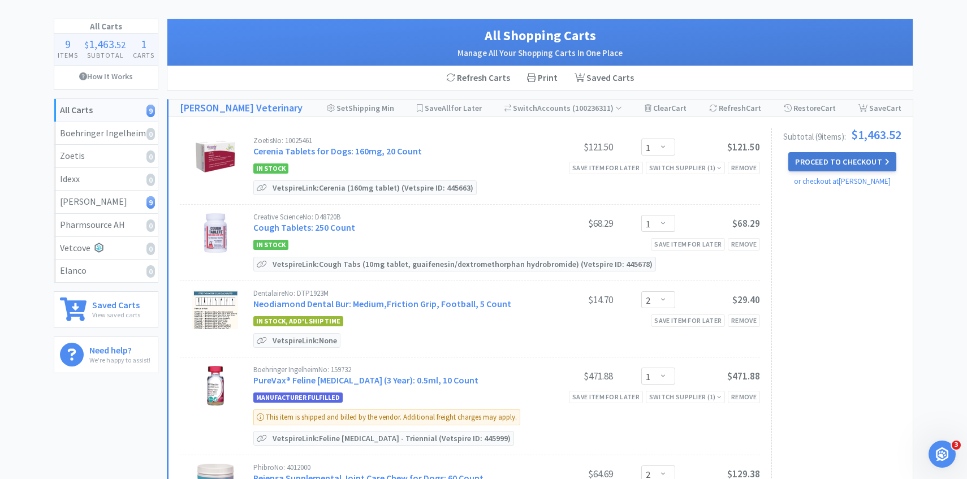
click at [859, 157] on button "Proceed to Checkout" at bounding box center [841, 161] width 107 height 19
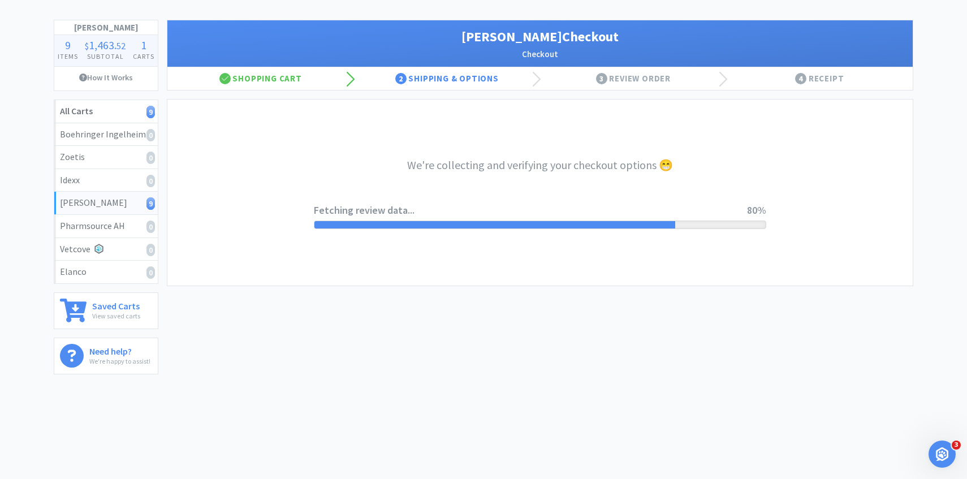
select select "1"
